Goal: Find specific page/section: Find specific page/section

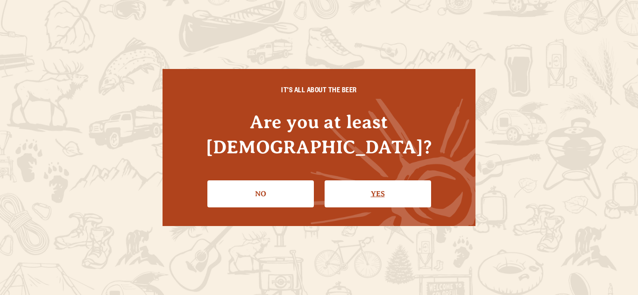
click at [376, 181] on link "Yes" at bounding box center [377, 194] width 106 height 27
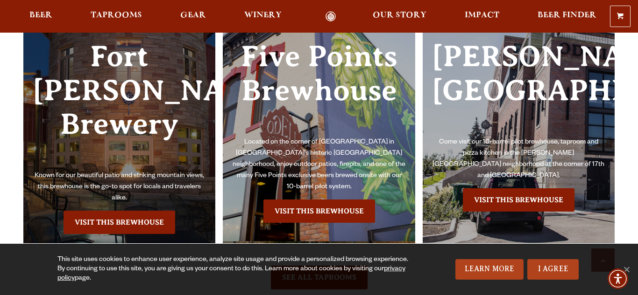
scroll to position [2108, 0]
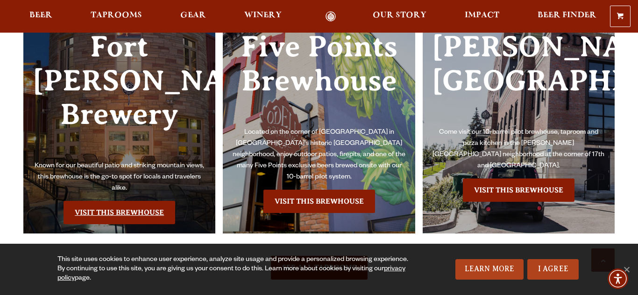
click at [123, 201] on link "Visit this Brewhouse" at bounding box center [119, 212] width 112 height 23
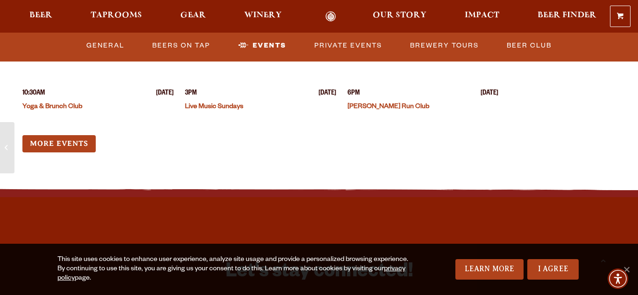
scroll to position [3645, 0]
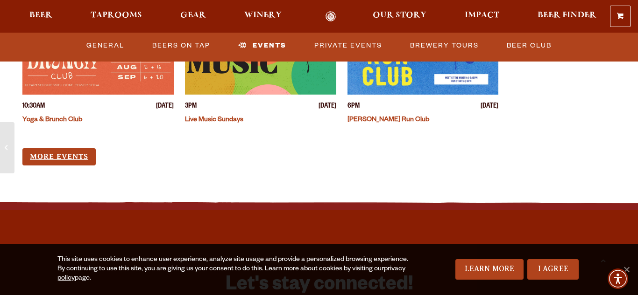
click at [69, 148] on link "More Events" at bounding box center [58, 156] width 73 height 17
